Goal: Transaction & Acquisition: Purchase product/service

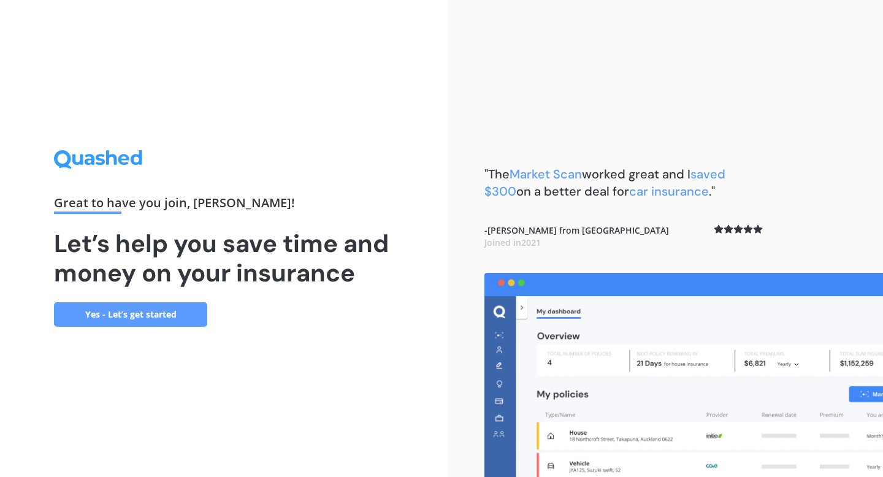
click at [177, 316] on link "Yes - Let’s get started" at bounding box center [130, 314] width 153 height 25
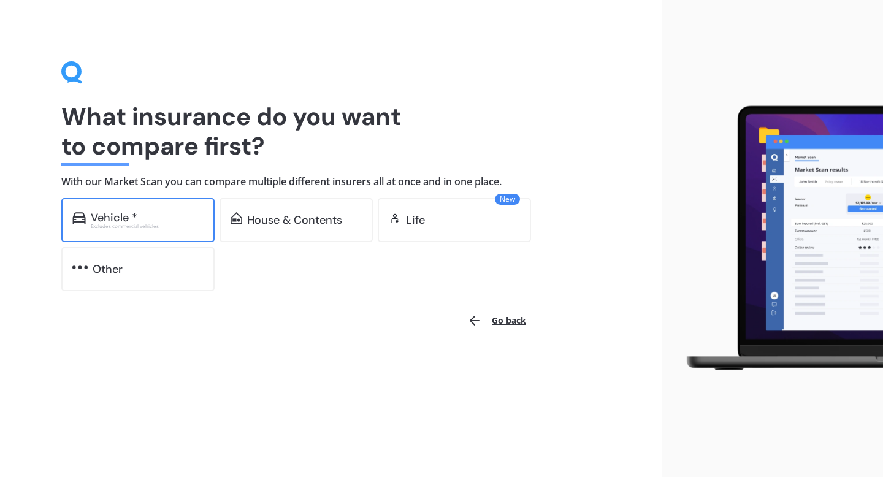
click at [182, 224] on div "Excludes commercial vehicles" at bounding box center [147, 226] width 113 height 5
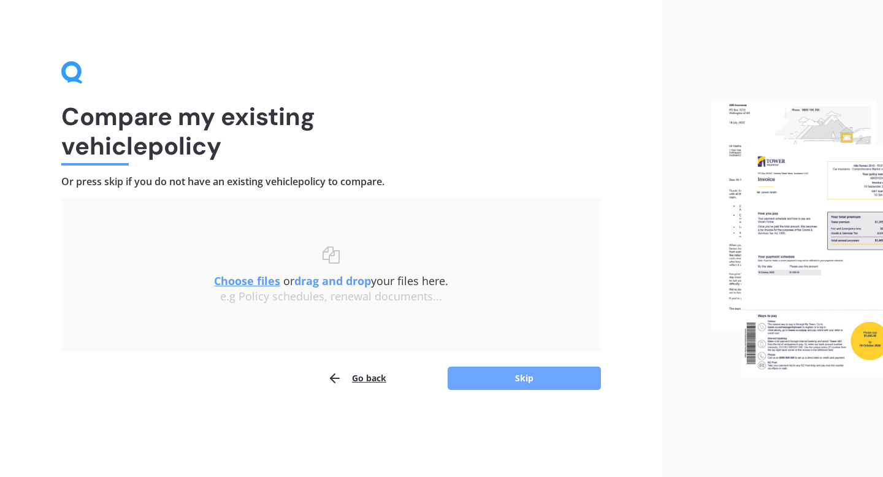
click at [528, 381] on button "Skip" at bounding box center [524, 378] width 153 height 23
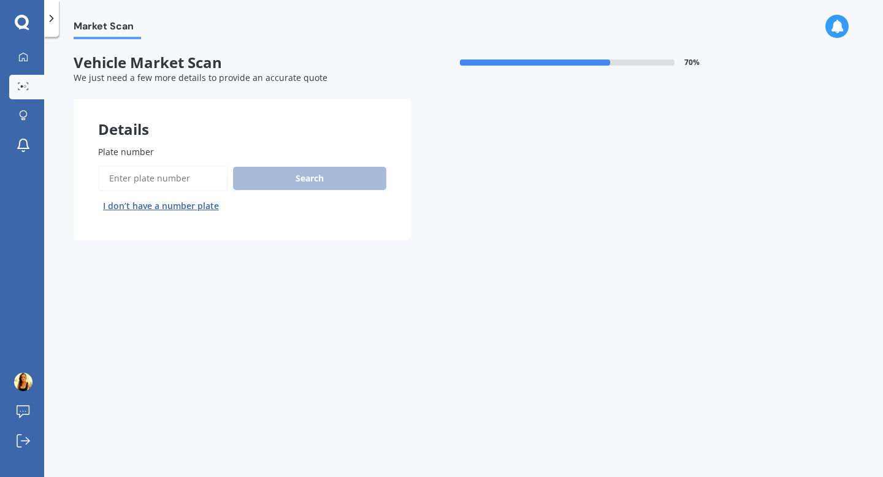
click at [147, 178] on input "Plate number" at bounding box center [163, 179] width 130 height 26
type input "MRM179"
click at [288, 179] on button "Search" at bounding box center [309, 178] width 153 height 23
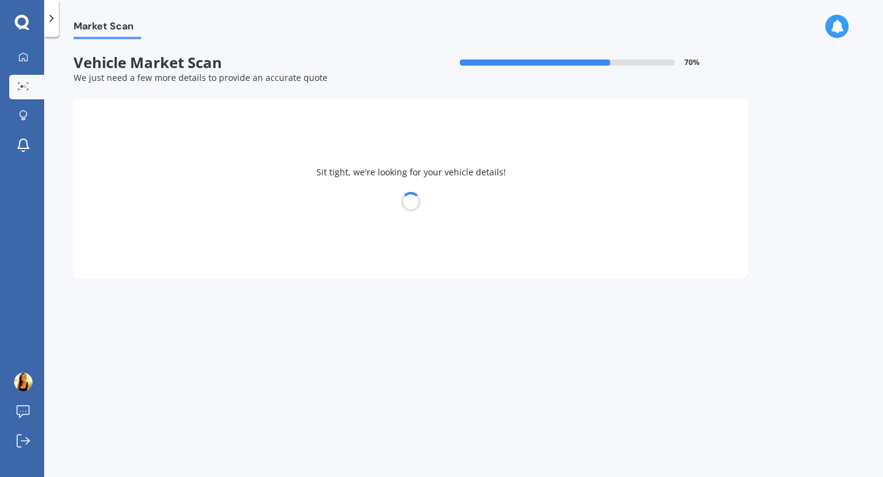
select select "NISSAN"
select select "SERENA"
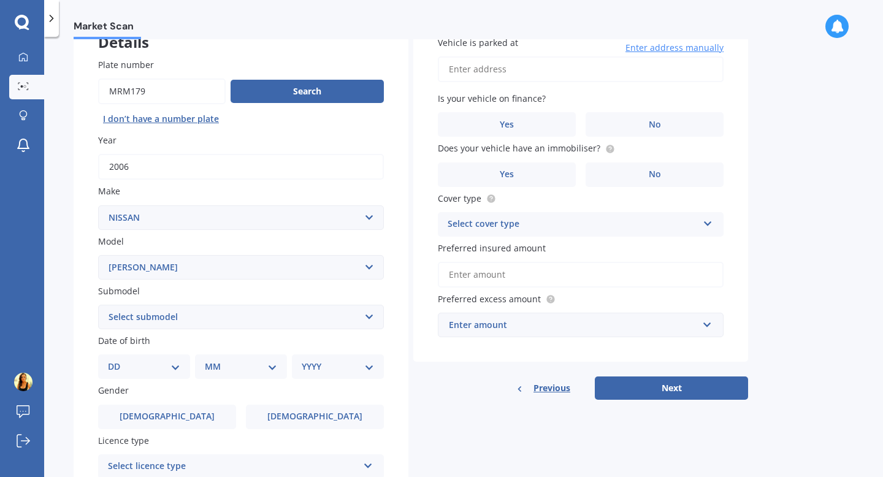
scroll to position [90, 0]
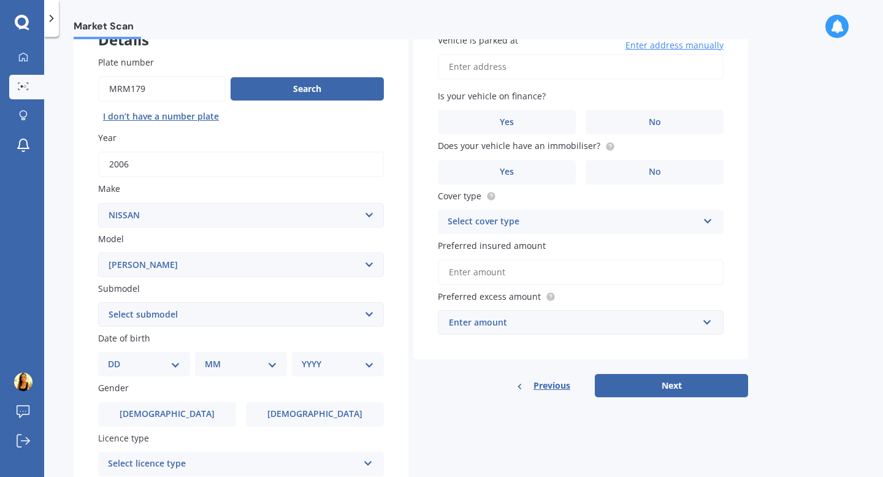
click at [134, 168] on input "2006" at bounding box center [241, 164] width 286 height 26
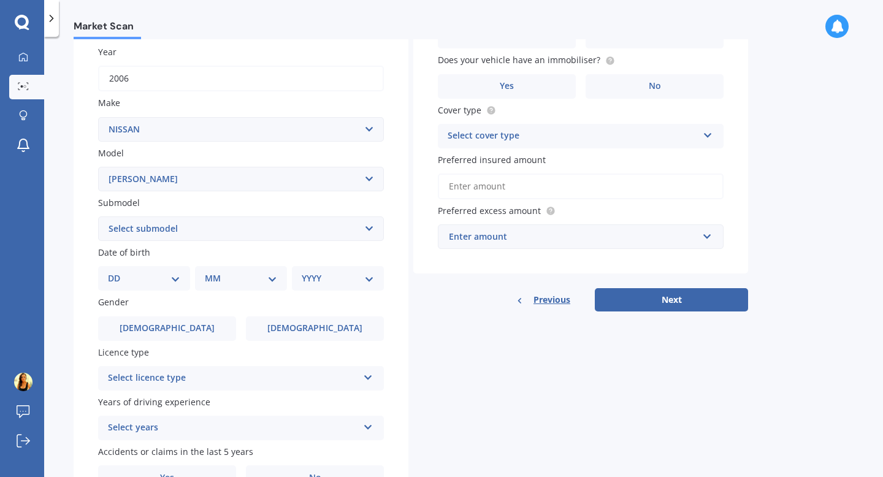
scroll to position [176, 0]
click at [141, 235] on select "Select submodel (All other) Hybrid Petrol Turbo Diesel" at bounding box center [241, 228] width 286 height 25
click at [122, 275] on select "DD 01 02 03 04 05 06 07 08 09 10 11 12 13 14 15 16 17 18 19 20 21 22 23 24 25 2…" at bounding box center [144, 277] width 72 height 13
select select "26"
click at [118, 273] on select "DD 01 02 03 04 05 06 07 08 09 10 11 12 13 14 15 16 17 18 19 20 21 22 23 24 25 2…" at bounding box center [144, 277] width 72 height 13
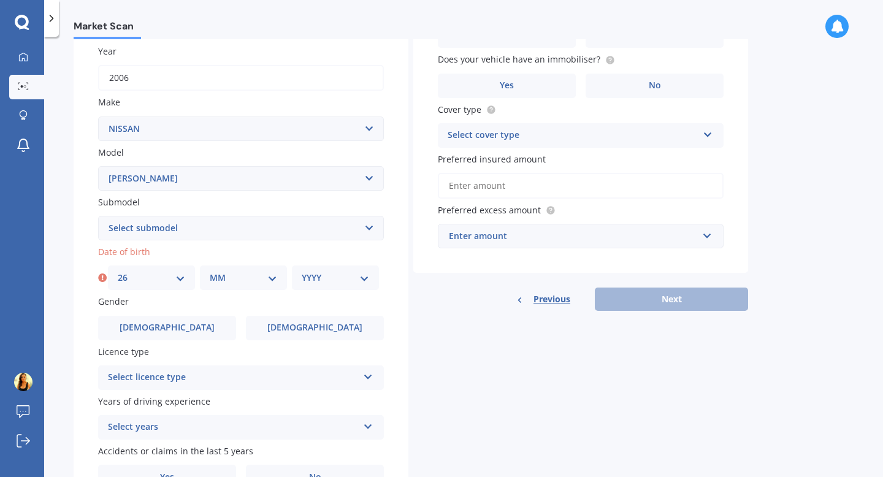
click at [258, 284] on select "MM 01 02 03 04 05 06 07 08 09 10 11 12" at bounding box center [243, 277] width 67 height 13
select select "10"
click at [210, 273] on select "MM 01 02 03 04 05 06 07 08 09 10 11 12" at bounding box center [243, 277] width 67 height 13
click at [341, 275] on select "YYYY 2025 2024 2023 2022 2021 2020 2019 2018 2017 2016 2015 2014 2013 2012 2011…" at bounding box center [335, 277] width 67 height 13
select select "1995"
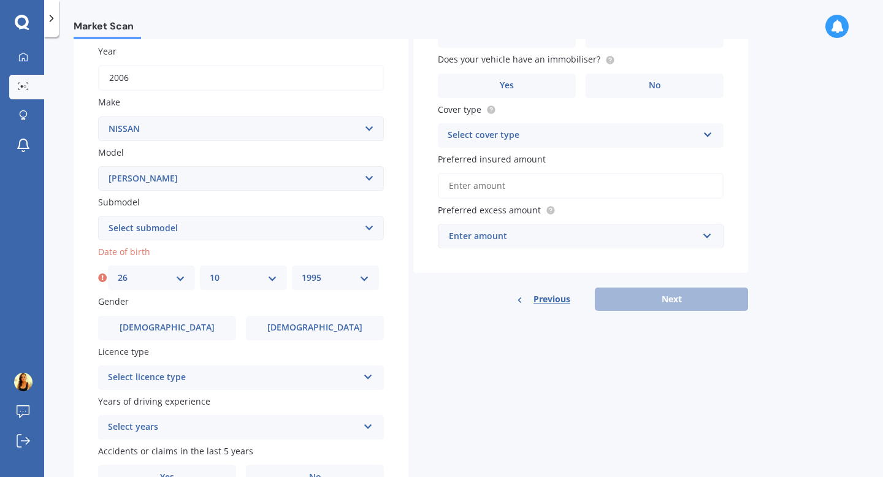
click at [302, 273] on select "YYYY 2025 2024 2023 2022 2021 2020 2019 2018 2017 2016 2015 2014 2013 2012 2011…" at bounding box center [335, 277] width 67 height 13
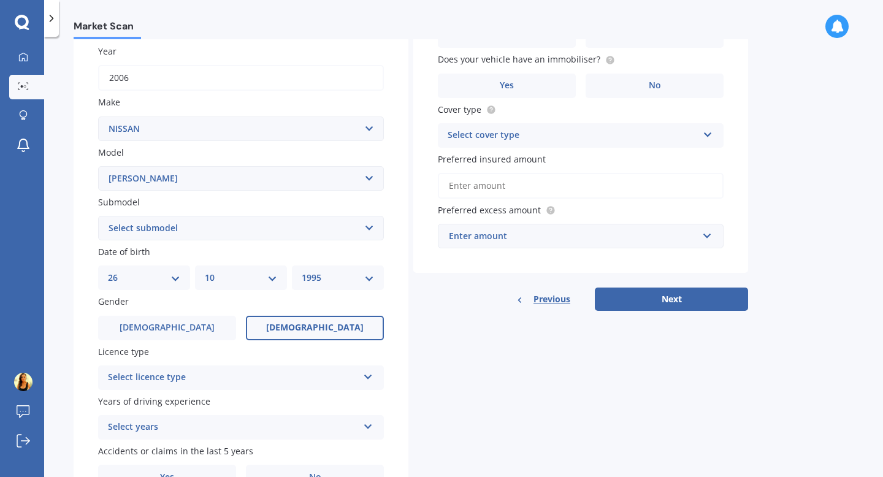
click at [292, 321] on label "[DEMOGRAPHIC_DATA]" at bounding box center [315, 328] width 138 height 25
click at [0, 0] on input "[DEMOGRAPHIC_DATA]" at bounding box center [0, 0] width 0 height 0
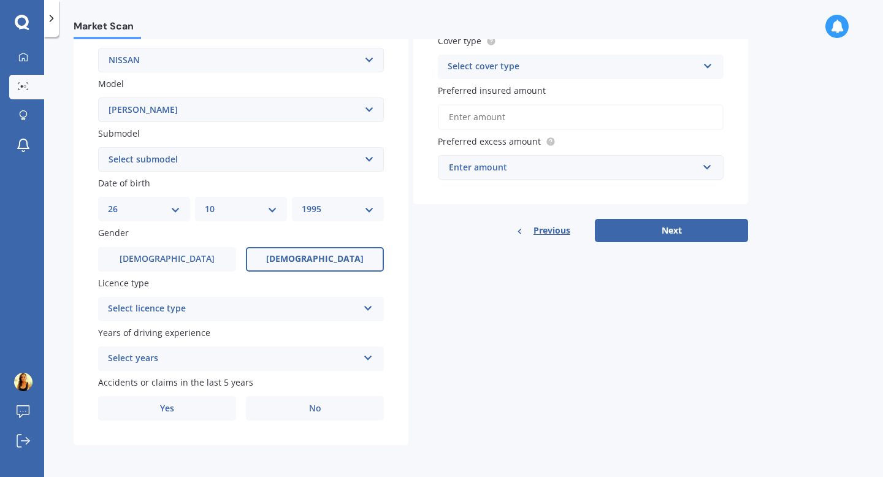
click at [173, 305] on div "Select licence type" at bounding box center [233, 309] width 250 height 15
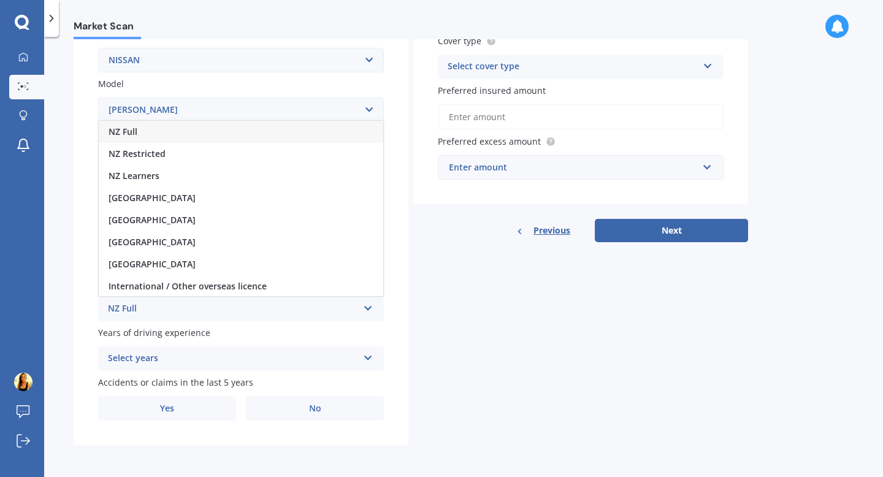
click at [132, 129] on span "NZ Full" at bounding box center [123, 132] width 29 height 12
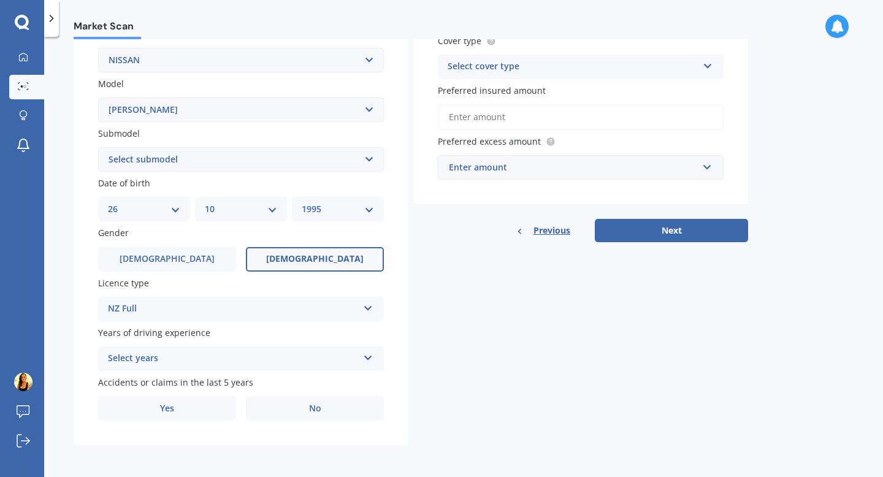
click at [164, 354] on div "Select years" at bounding box center [233, 358] width 250 height 15
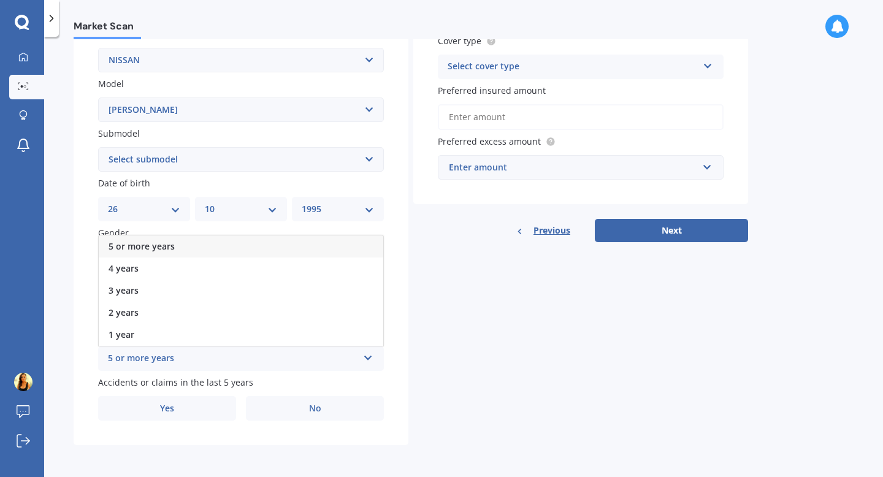
click at [155, 248] on span "5 or more years" at bounding box center [142, 246] width 66 height 12
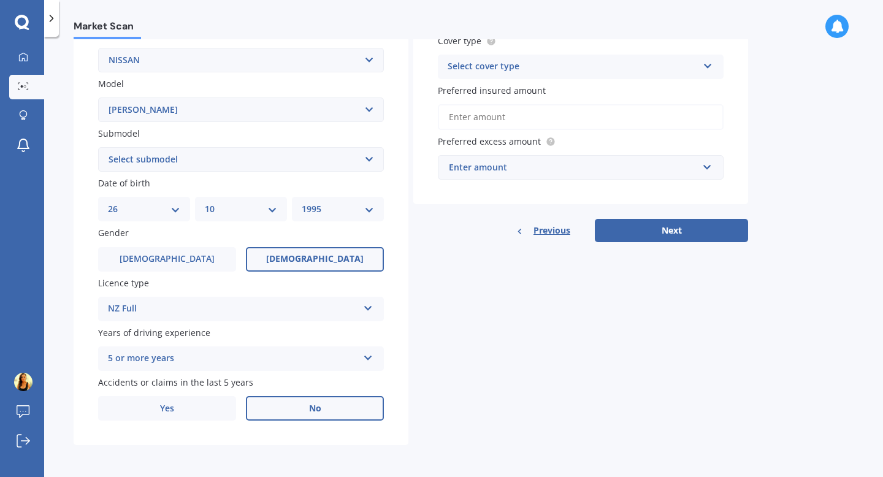
click at [312, 403] on span "No" at bounding box center [315, 408] width 12 height 10
click at [0, 0] on input "No" at bounding box center [0, 0] width 0 height 0
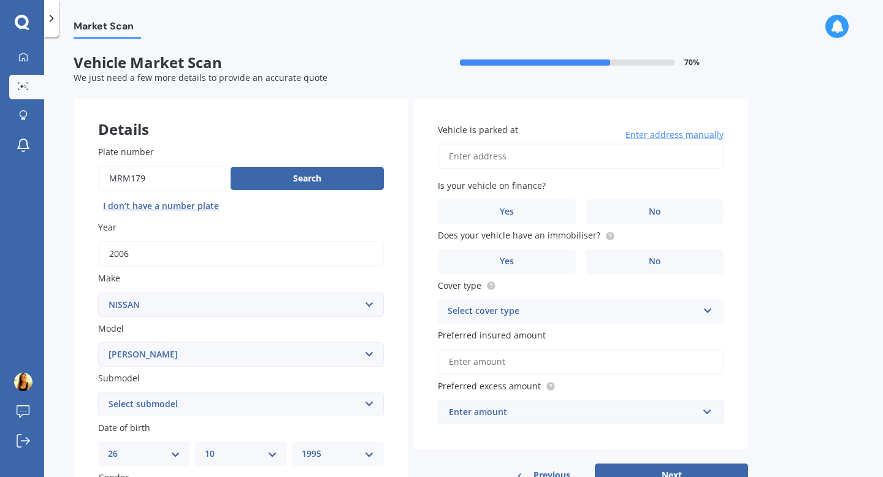
scroll to position [1, 0]
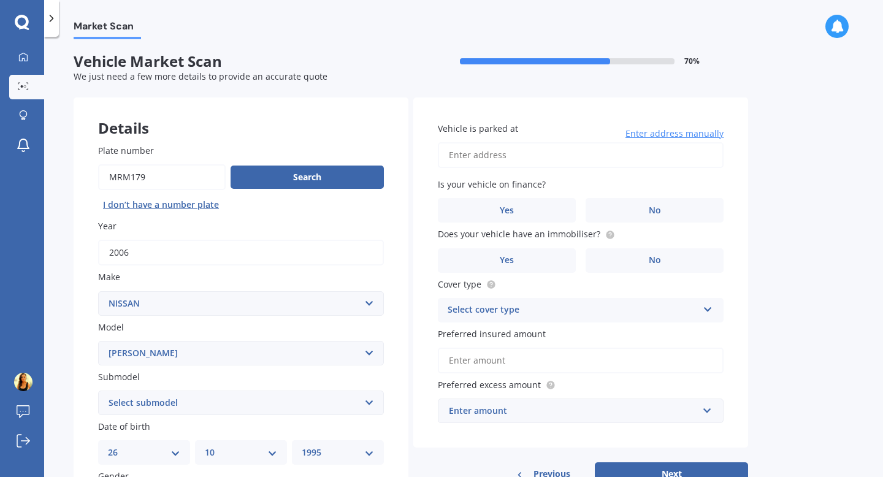
click at [498, 155] on input "Vehicle is parked at" at bounding box center [581, 155] width 286 height 26
type input "[STREET_ADDRESS]"
click at [616, 216] on label "No" at bounding box center [655, 210] width 138 height 25
click at [0, 0] on input "No" at bounding box center [0, 0] width 0 height 0
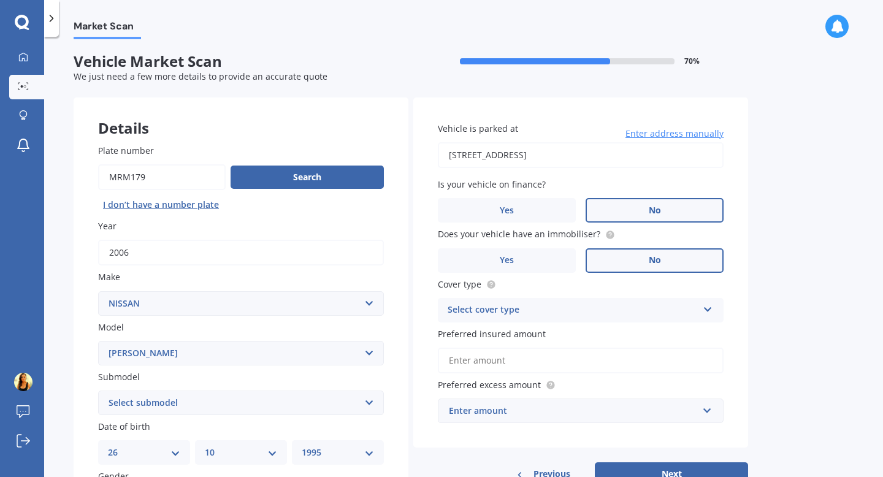
click at [616, 261] on label "No" at bounding box center [655, 260] width 138 height 25
click at [0, 0] on input "No" at bounding box center [0, 0] width 0 height 0
click at [587, 303] on div "Select cover type Comprehensive Third Party, Fire & Theft Third Party" at bounding box center [581, 310] width 286 height 25
click at [571, 335] on div "Comprehensive" at bounding box center [580, 334] width 284 height 22
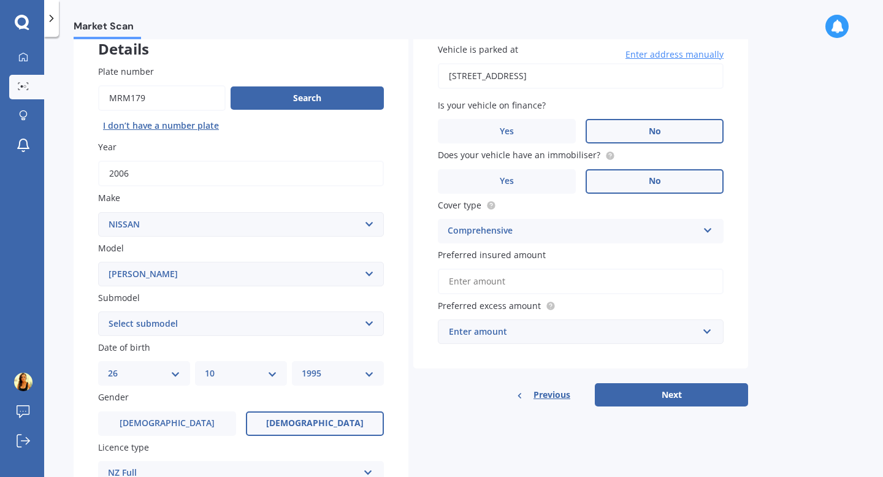
scroll to position [101, 0]
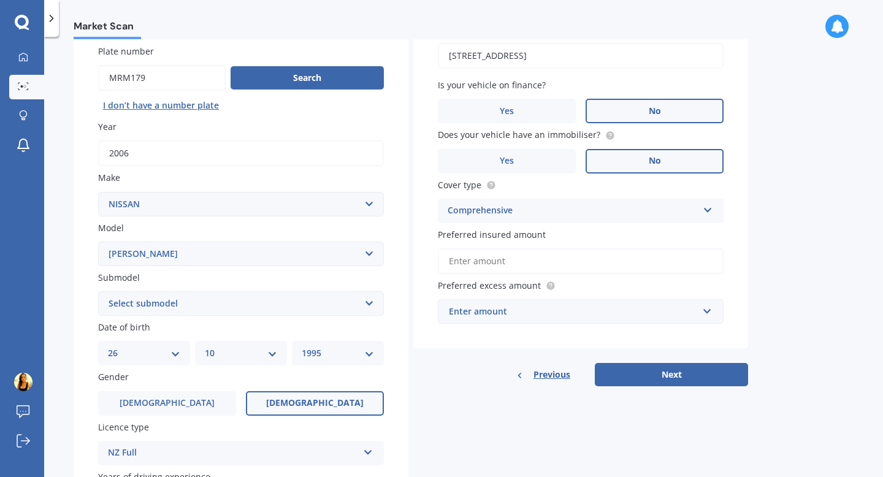
click at [555, 261] on input "Preferred insured amount" at bounding box center [581, 261] width 286 height 26
click at [533, 317] on div "Enter amount" at bounding box center [573, 311] width 249 height 13
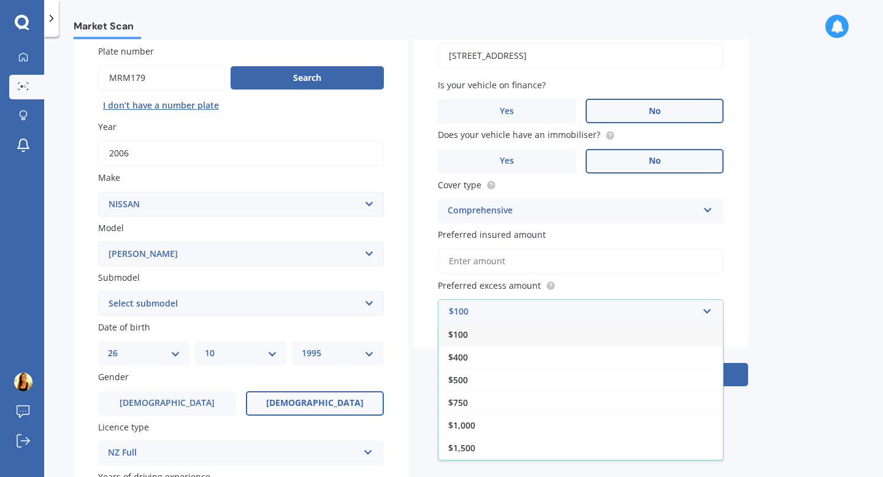
click at [581, 270] on input "Preferred insured amount" at bounding box center [581, 261] width 286 height 26
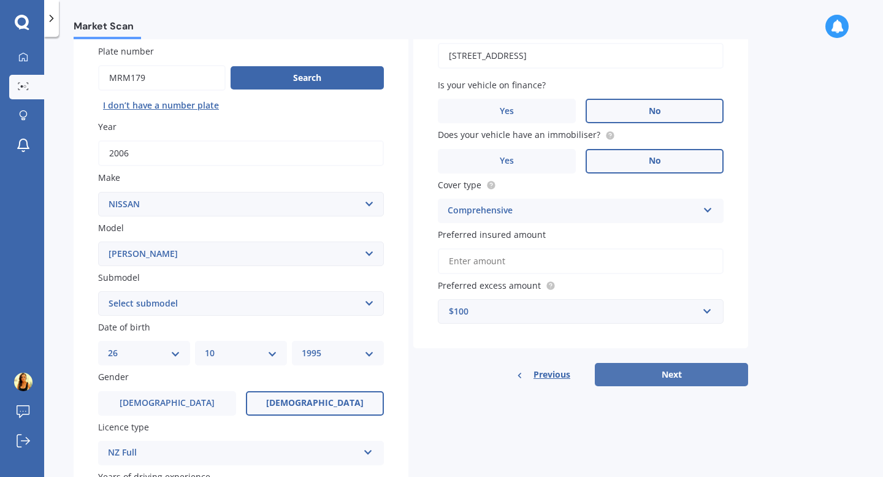
click at [632, 370] on button "Next" at bounding box center [671, 374] width 153 height 23
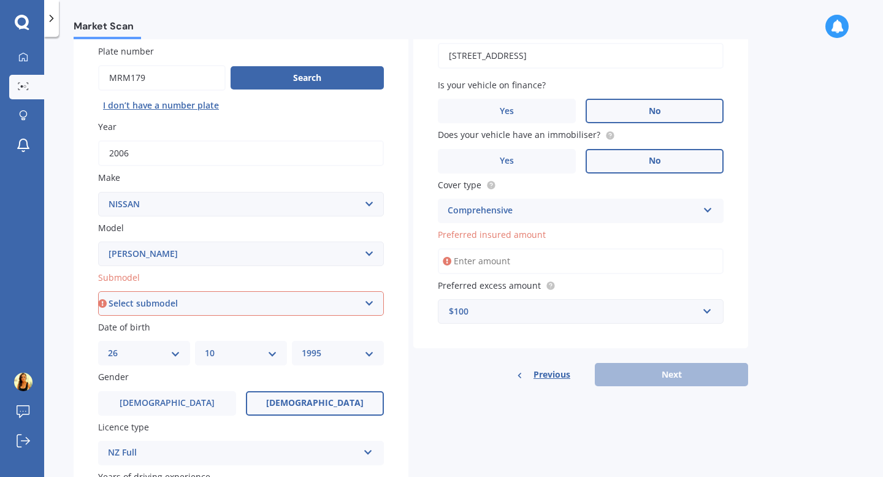
click at [174, 303] on select "Select submodel (All other) Hybrid Petrol Turbo Diesel" at bounding box center [241, 303] width 286 height 25
select select "PETROL"
click at [98, 292] on select "Select submodel (All other) Hybrid Petrol Turbo Diesel" at bounding box center [241, 303] width 286 height 25
click at [657, 259] on input "Preferred insured amount" at bounding box center [581, 261] width 286 height 26
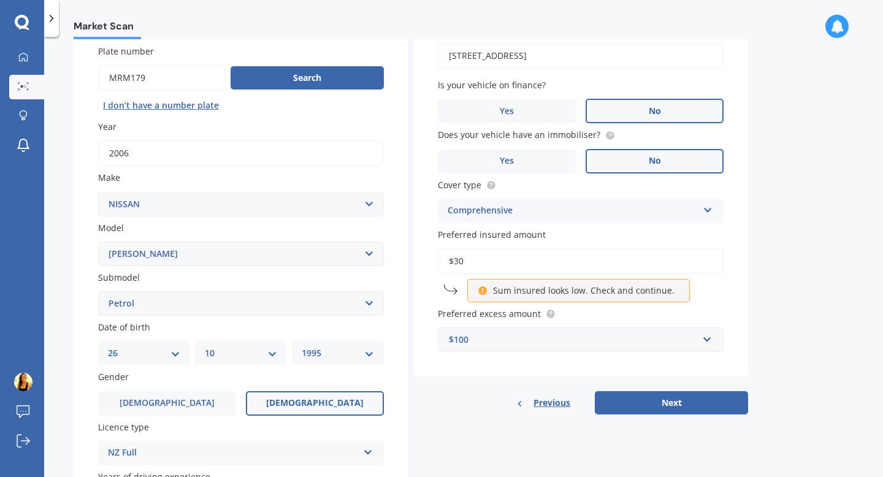
type input "$3"
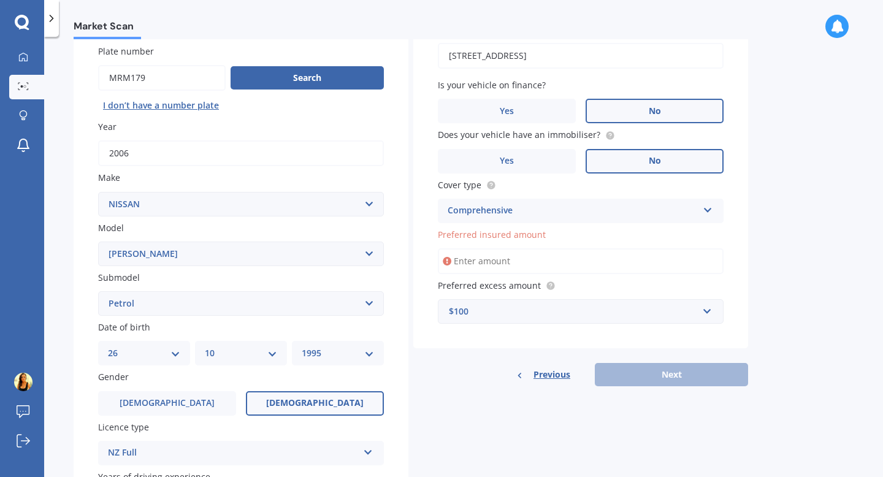
click at [522, 307] on div "$100" at bounding box center [573, 311] width 249 height 13
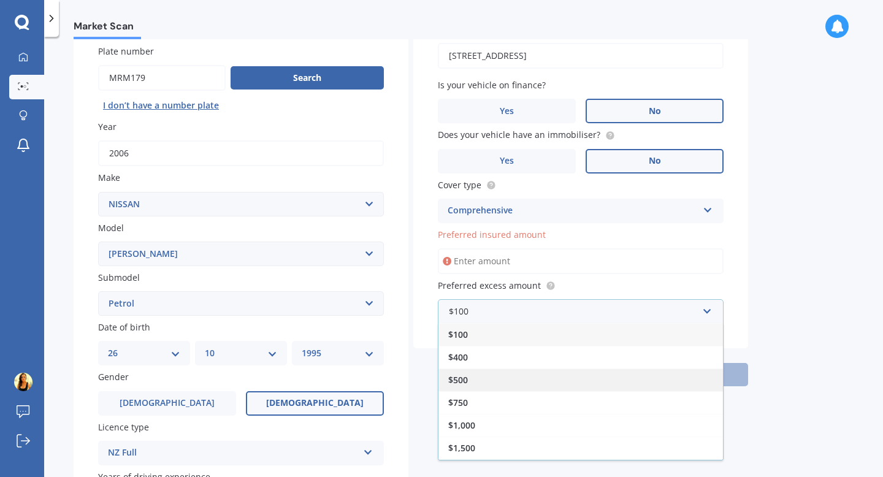
click at [476, 389] on div "$500" at bounding box center [580, 379] width 284 height 23
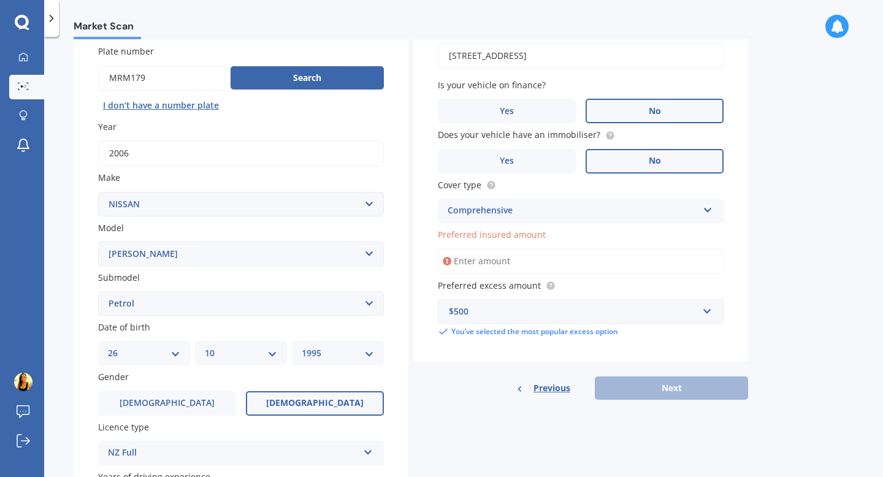
click at [636, 387] on div "Previous Next" at bounding box center [580, 387] width 335 height 23
click at [557, 316] on div "$500" at bounding box center [573, 311] width 249 height 13
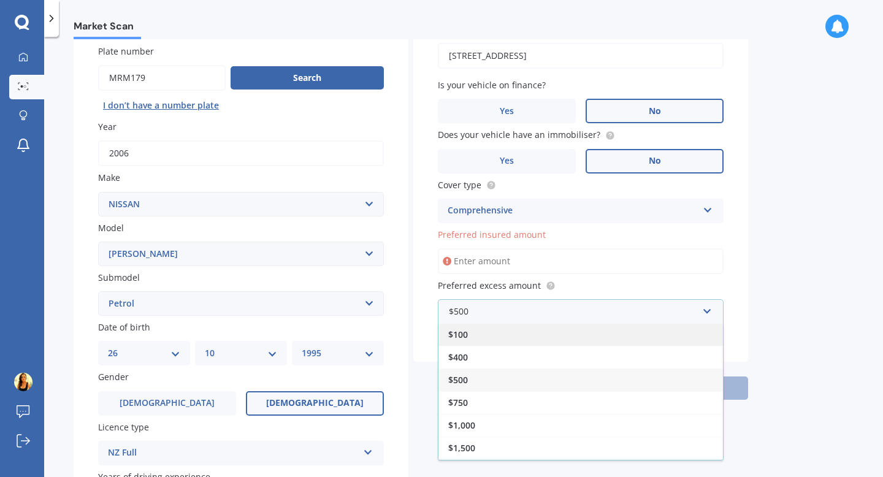
click at [540, 338] on div "$100" at bounding box center [580, 334] width 284 height 23
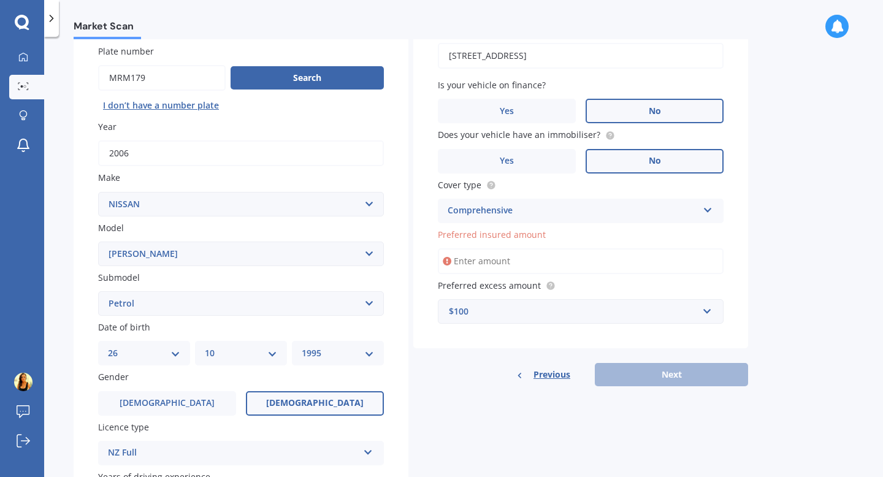
click at [535, 312] on div "$100" at bounding box center [573, 311] width 249 height 13
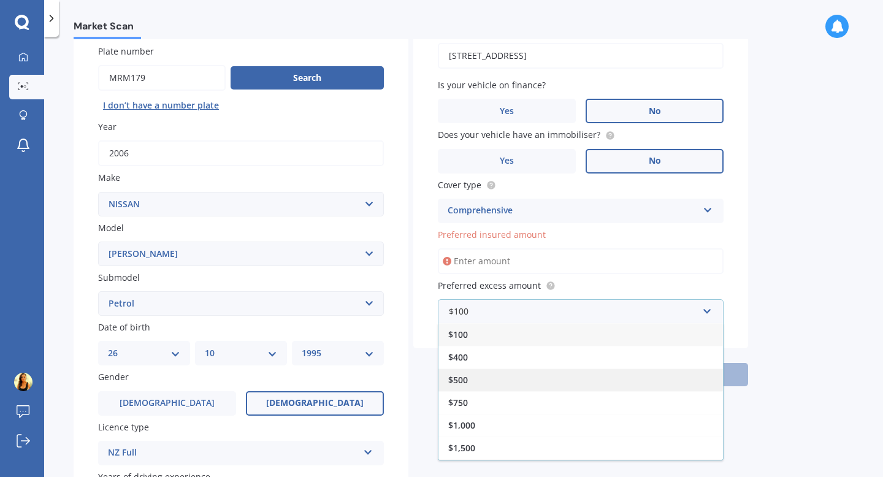
click at [514, 370] on div "$500" at bounding box center [580, 379] width 284 height 23
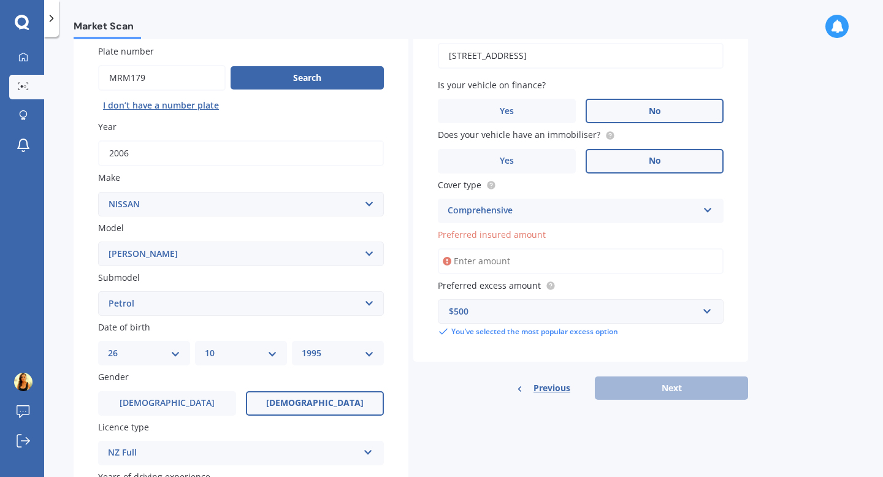
click at [509, 267] on input "Preferred insured amount" at bounding box center [581, 261] width 286 height 26
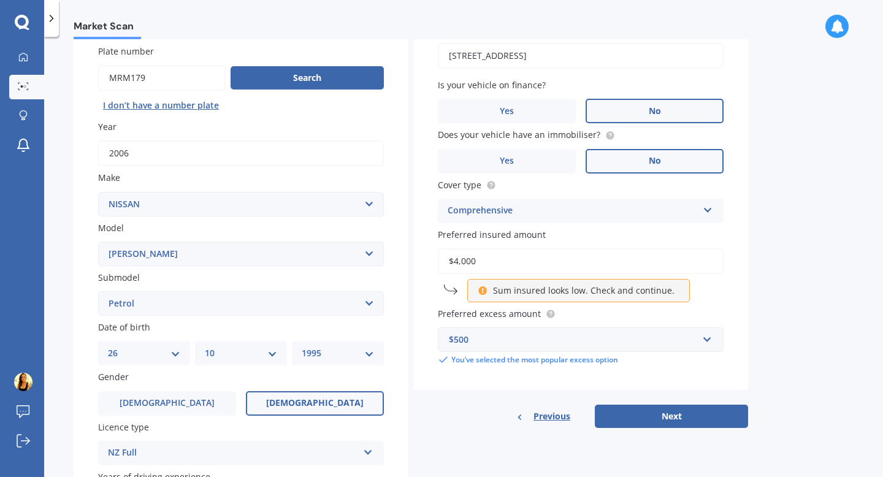
click at [522, 296] on p "Sum insured looks low. Check and continue." at bounding box center [583, 290] width 181 height 12
drag, startPoint x: 500, startPoint y: 262, endPoint x: 465, endPoint y: 262, distance: 35.6
click at [465, 262] on input "$4,000" at bounding box center [581, 261] width 286 height 26
type input "$4"
type input "$12,000"
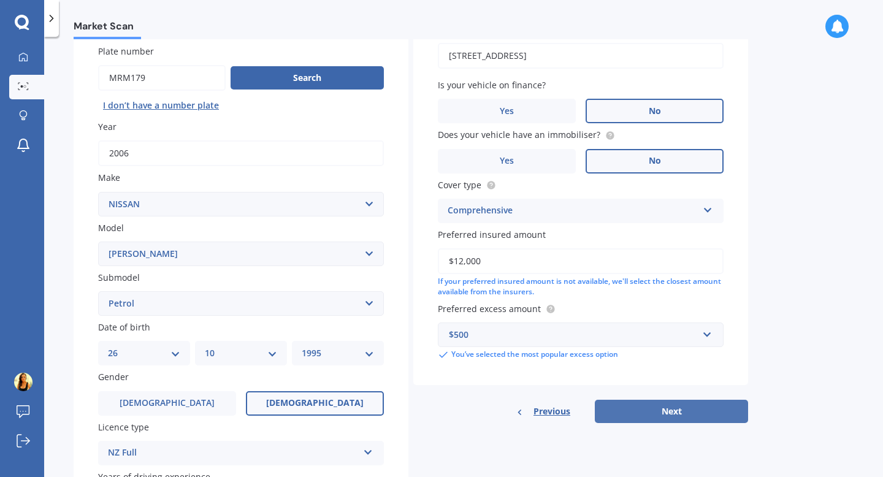
click at [650, 406] on button "Next" at bounding box center [671, 411] width 153 height 23
select select "26"
select select "10"
select select "1995"
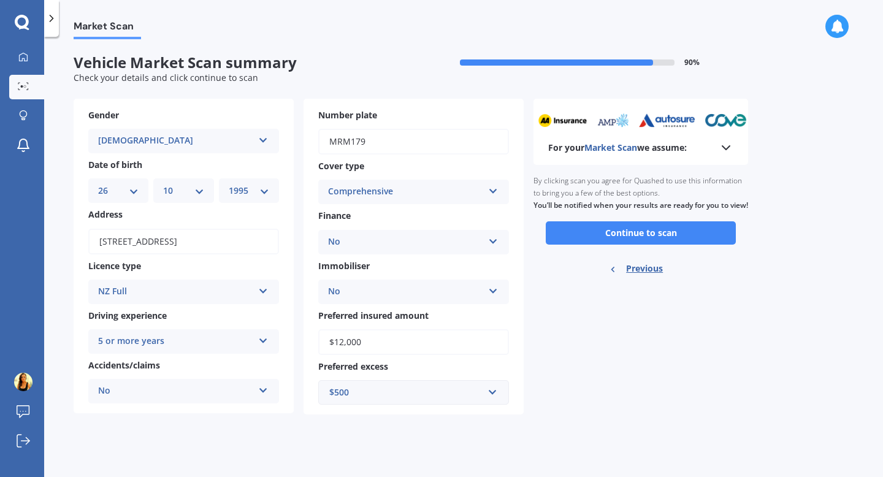
scroll to position [0, 0]
click at [567, 245] on button "Continue to scan" at bounding box center [641, 232] width 190 height 23
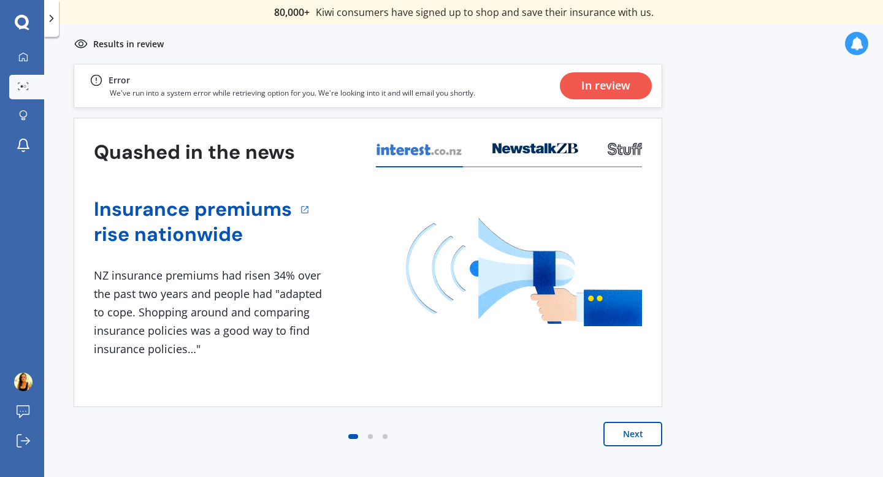
click at [636, 432] on button "Next" at bounding box center [632, 434] width 59 height 25
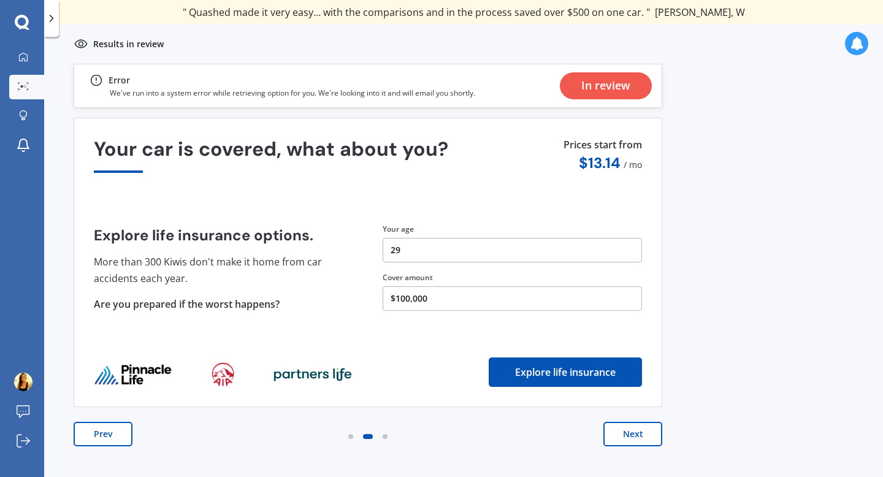
click at [592, 87] on div "In review" at bounding box center [605, 85] width 49 height 27
click at [632, 435] on button "Next" at bounding box center [632, 434] width 59 height 25
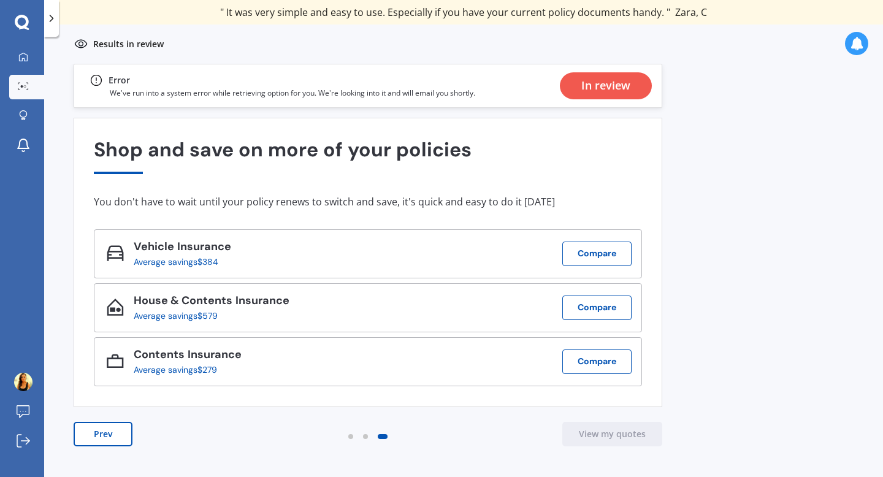
click at [606, 84] on div "In review" at bounding box center [605, 85] width 49 height 27
click at [582, 253] on button "Compare" at bounding box center [596, 254] width 69 height 25
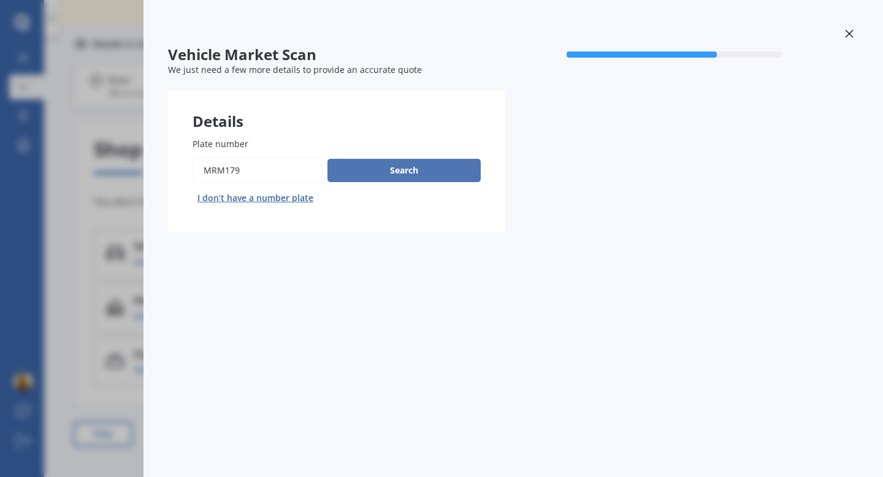
click at [403, 170] on button "Search" at bounding box center [403, 170] width 153 height 23
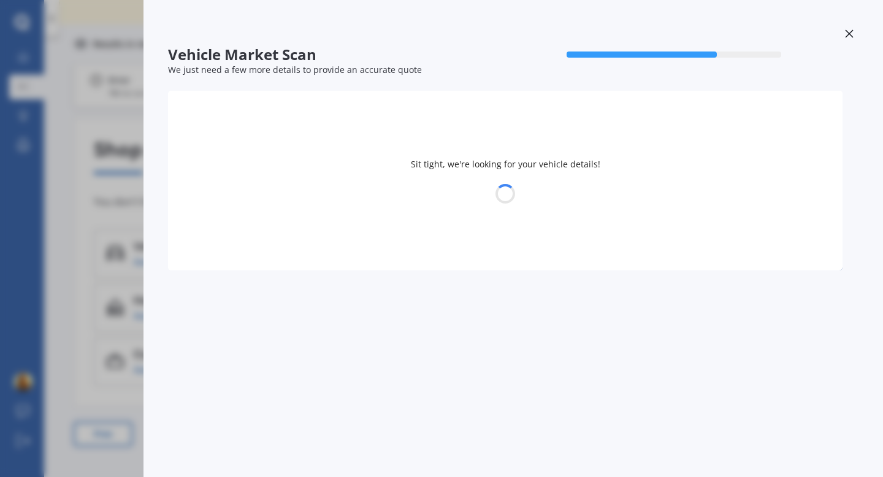
select select "NISSAN"
select select "SERENA"
select select "26"
select select "10"
select select "1995"
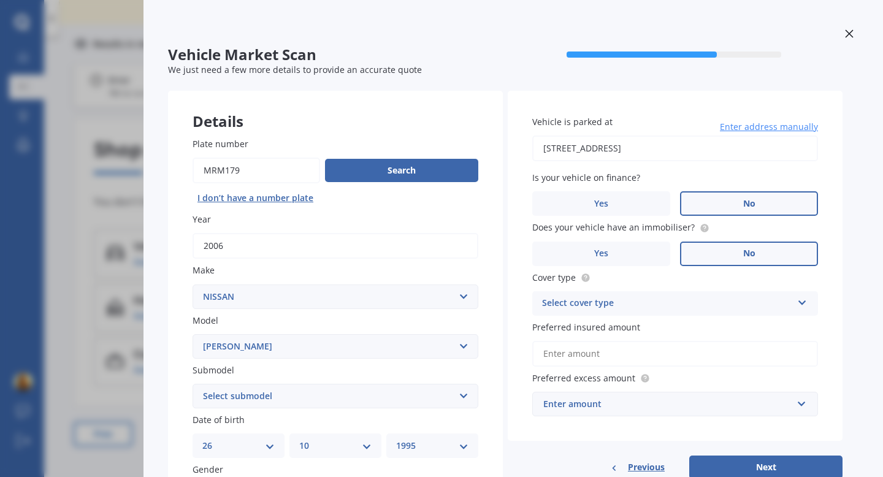
click at [582, 316] on div "Select cover type Comprehensive Third Party, Fire & Theft Third Party" at bounding box center [675, 303] width 286 height 25
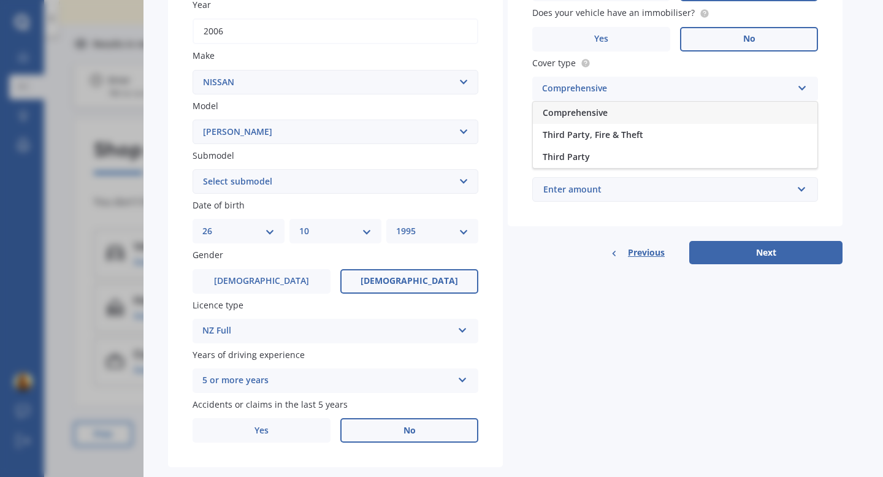
scroll to position [242, 0]
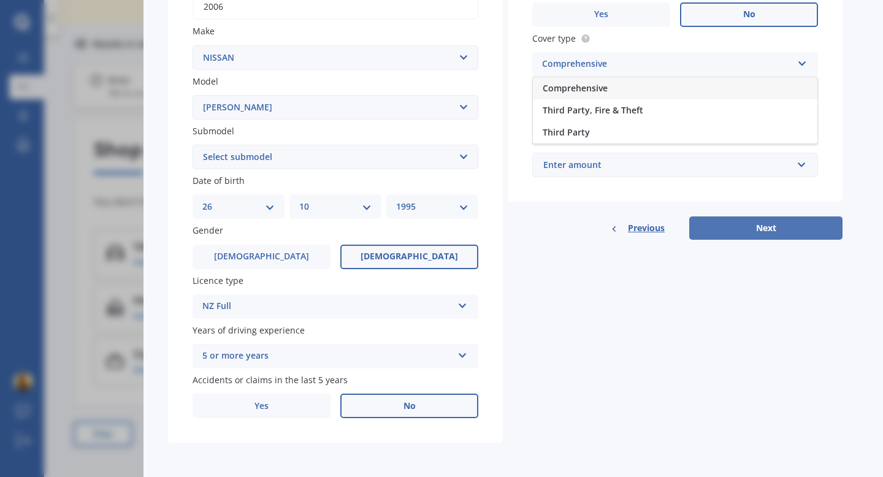
click at [725, 229] on button "Next" at bounding box center [765, 227] width 153 height 23
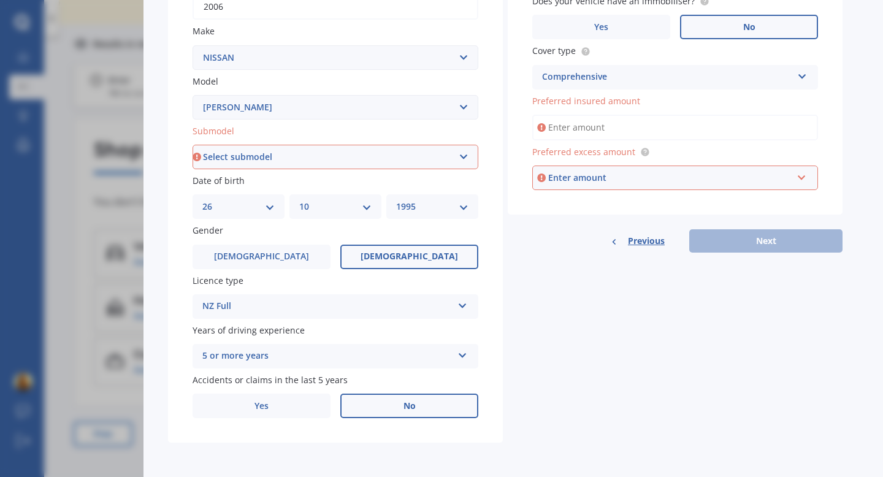
click at [688, 348] on div "Details Plate number Search I don’t have a number plate Year [DATE] Make Select…" at bounding box center [505, 148] width 674 height 592
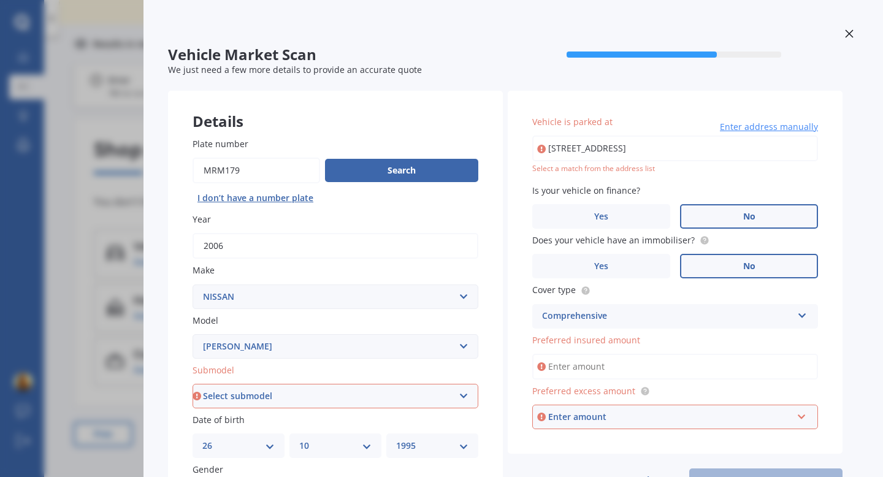
click at [845, 32] on icon at bounding box center [849, 33] width 9 height 9
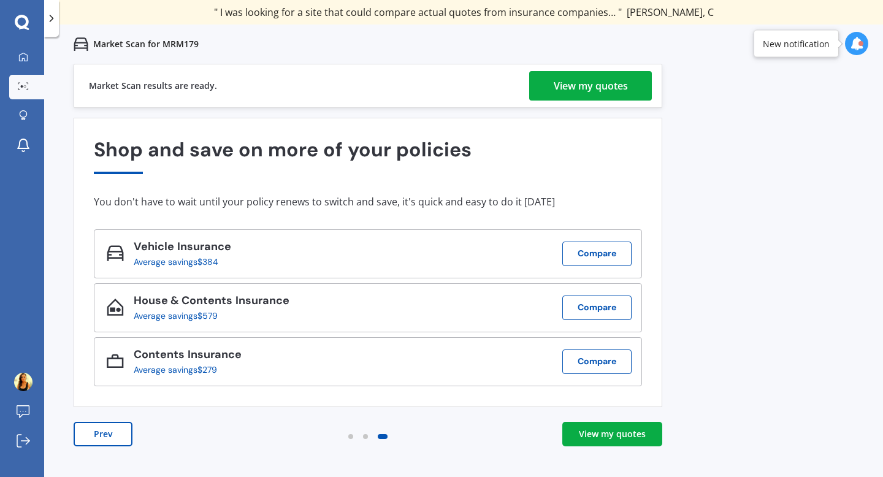
click at [574, 86] on div "View my quotes" at bounding box center [591, 85] width 74 height 29
